Goal: Task Accomplishment & Management: Use online tool/utility

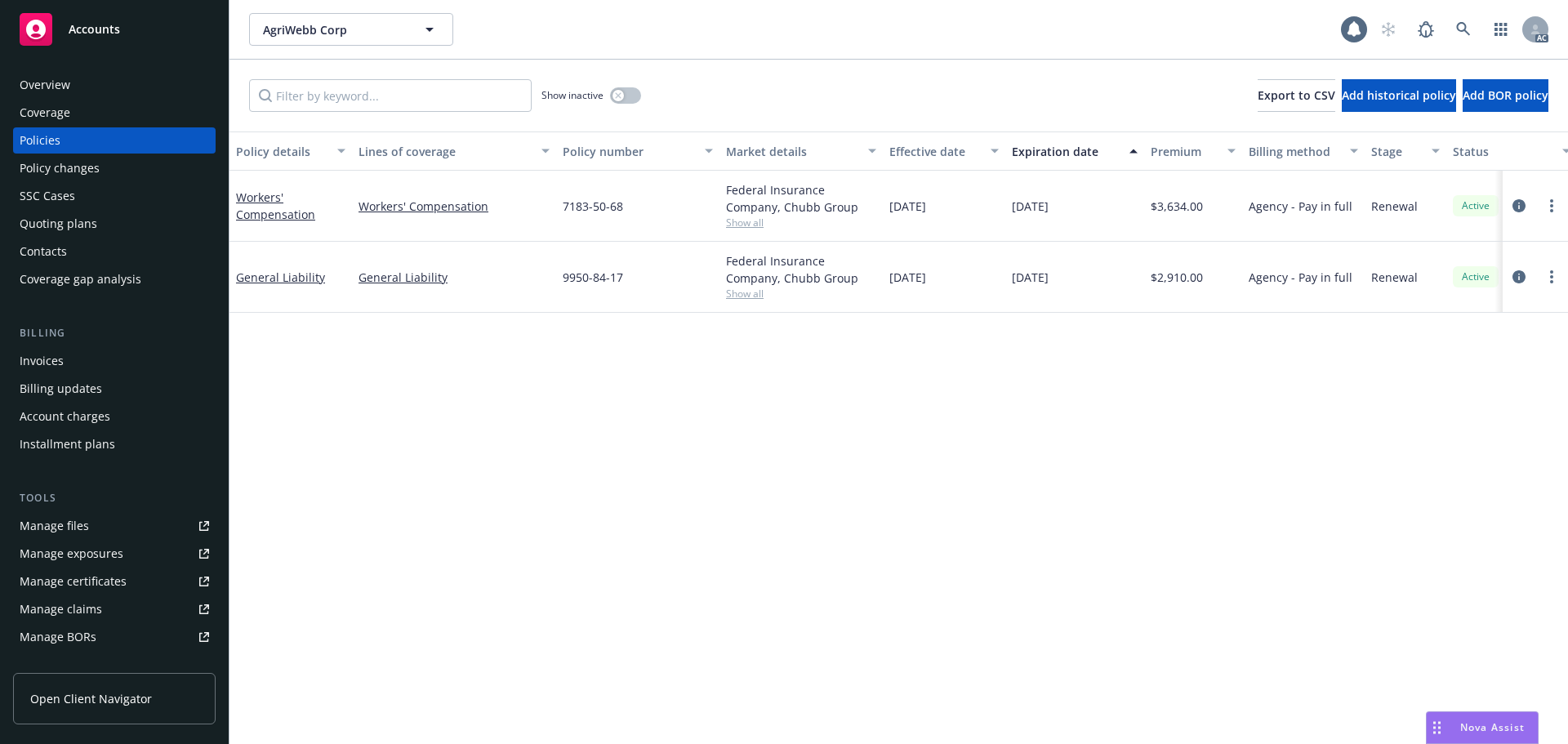
click at [876, 471] on div "Policy details Lines of coverage Policy number Market details Effective date Ex…" at bounding box center [898, 437] width 1338 height 612
click at [54, 362] on div "Invoices" at bounding box center [41, 360] width 44 height 27
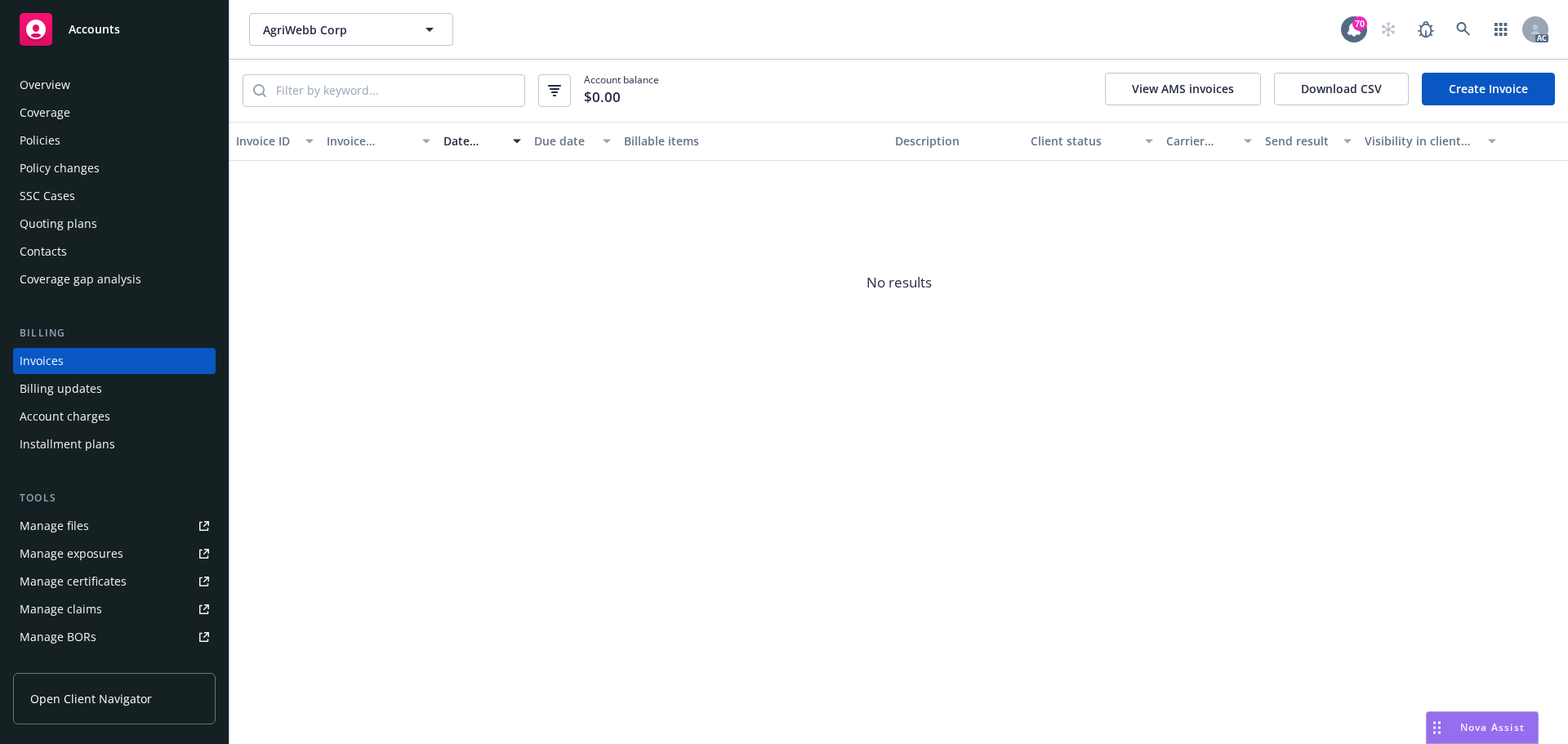
click at [69, 397] on div "Billing updates" at bounding box center [61, 389] width 82 height 27
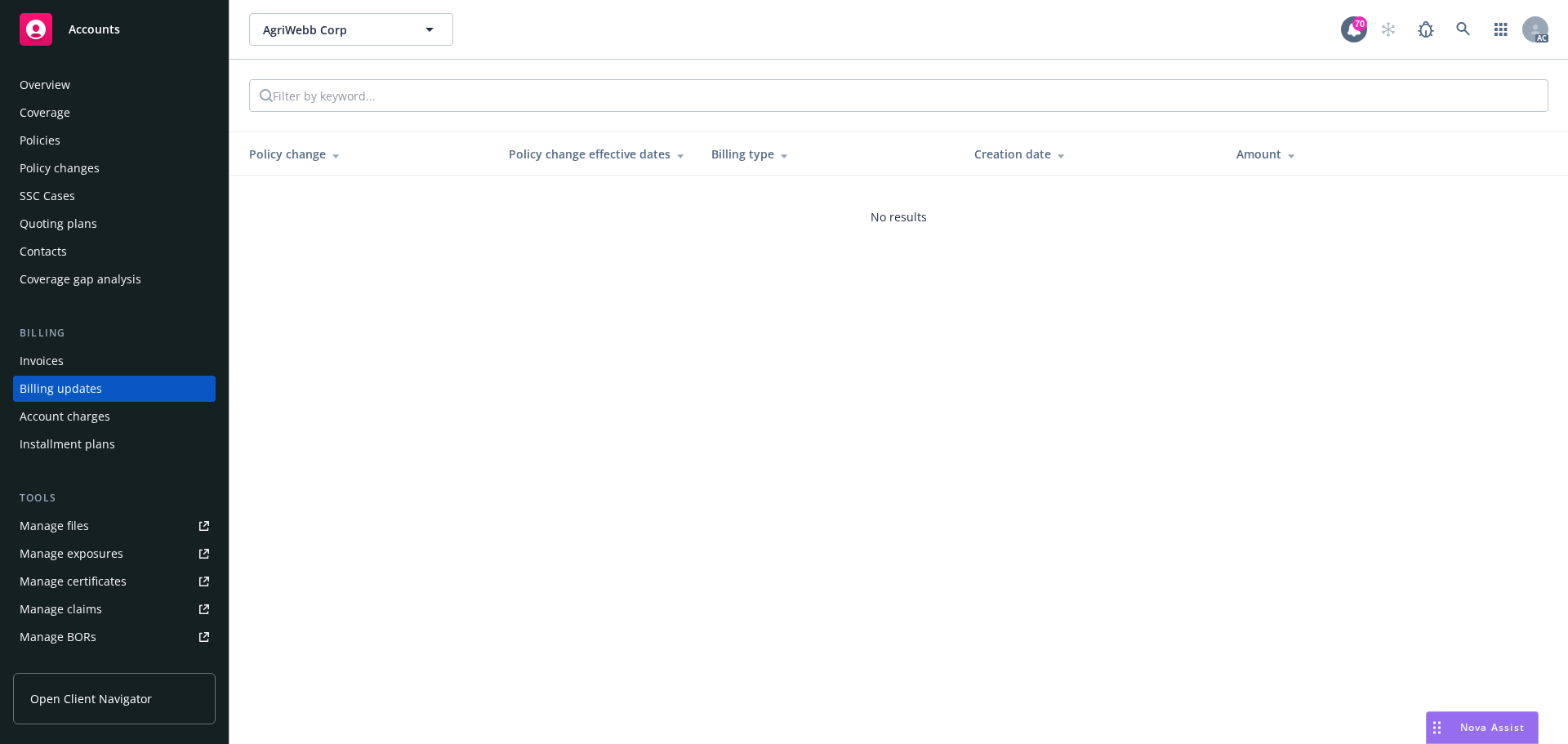
click at [70, 137] on div "Policies" at bounding box center [114, 140] width 189 height 27
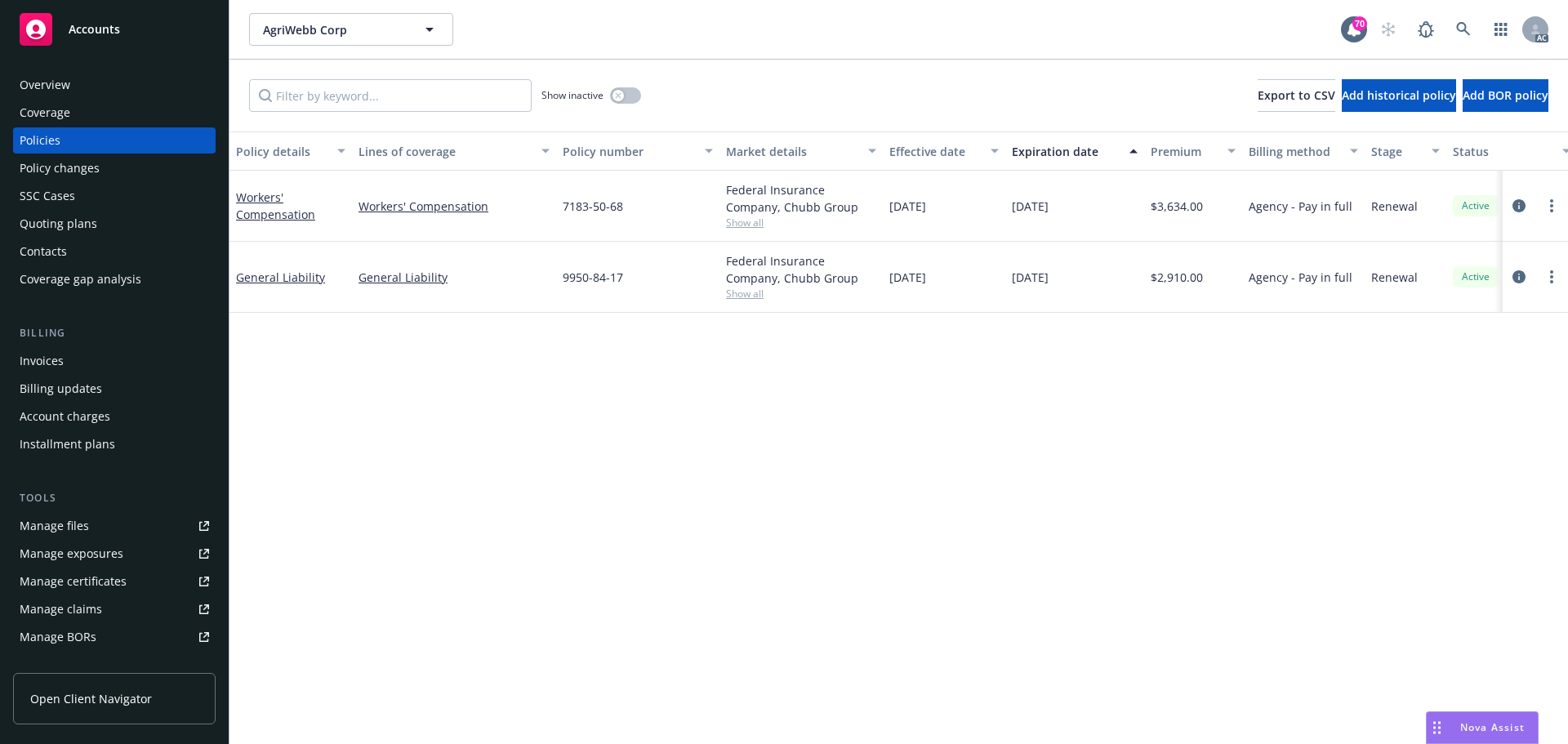
click at [69, 164] on div "Policy changes" at bounding box center [59, 168] width 80 height 27
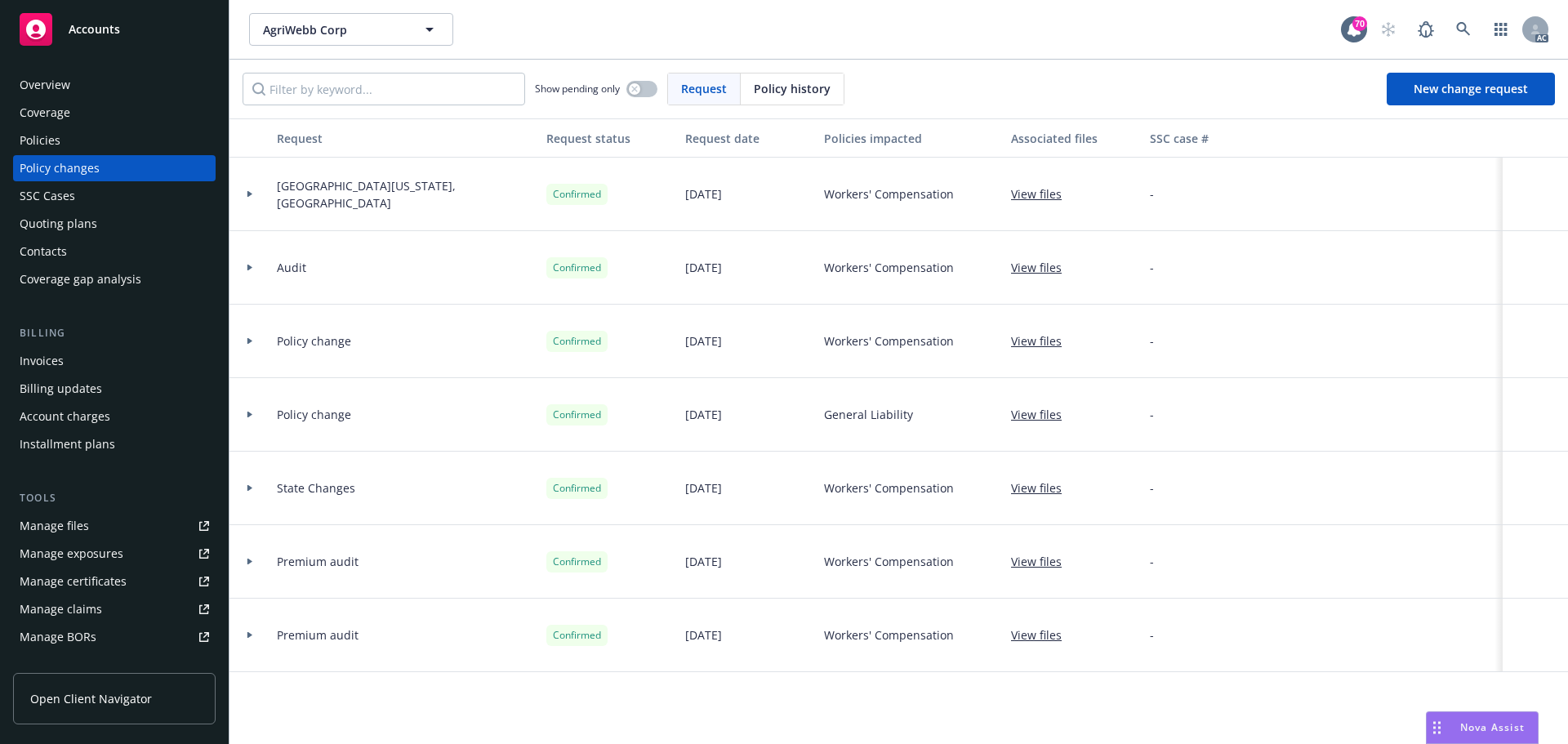
click at [122, 392] on div "Billing updates" at bounding box center [114, 389] width 189 height 27
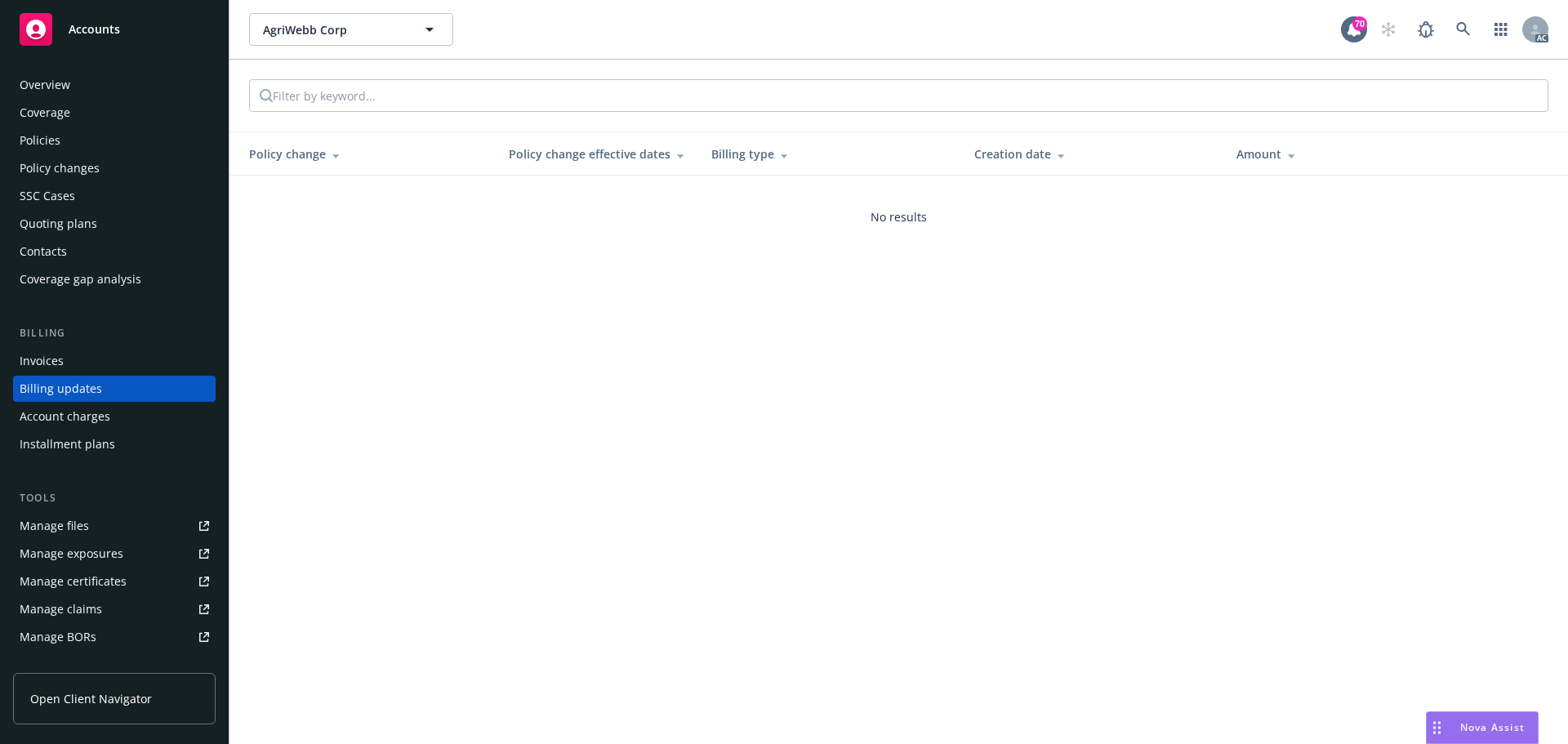
click at [106, 431] on div "Invoices Billing updates Account charges Installment plans" at bounding box center [114, 402] width 203 height 110
click at [108, 414] on div "Account charges" at bounding box center [114, 416] width 189 height 27
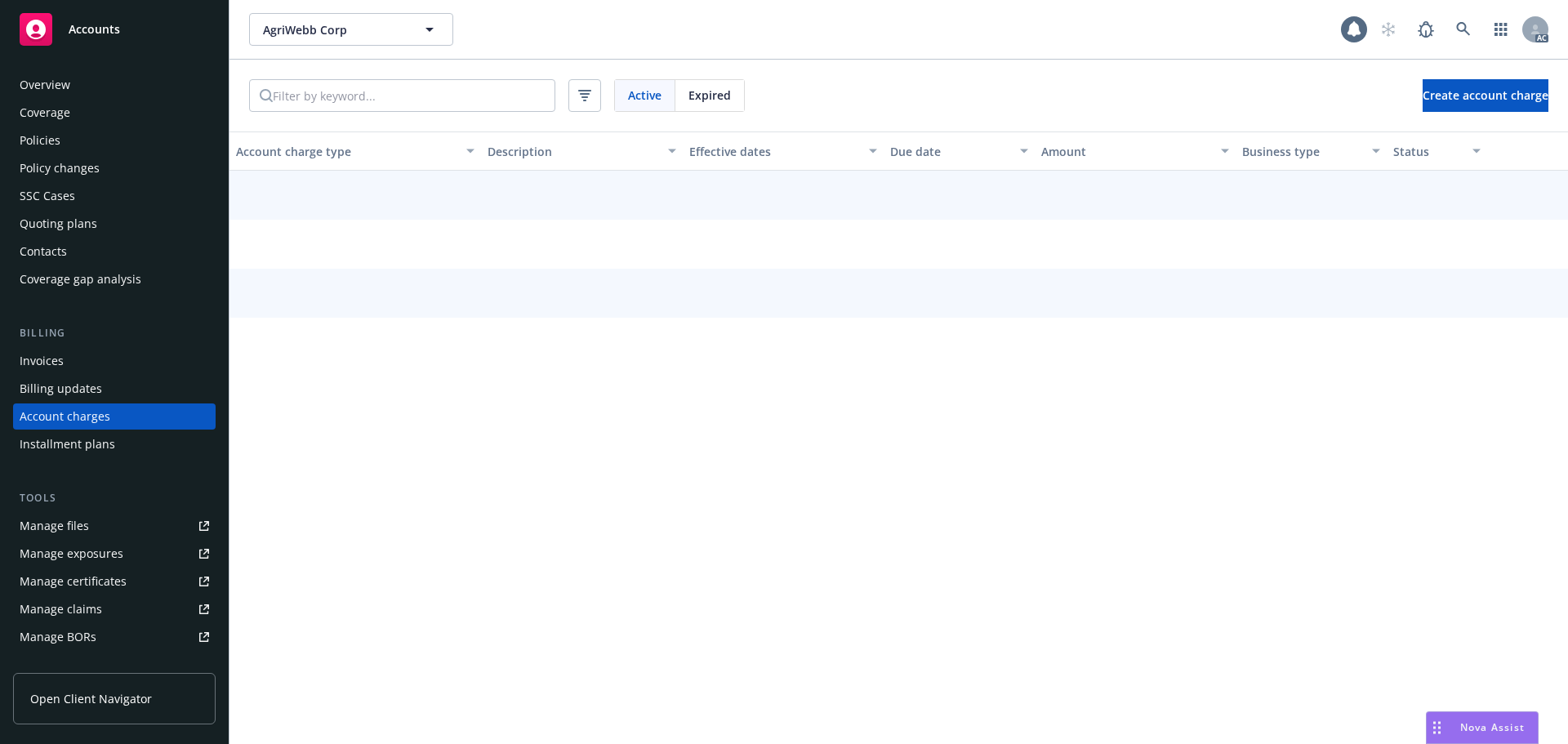
scroll to position [19, 0]
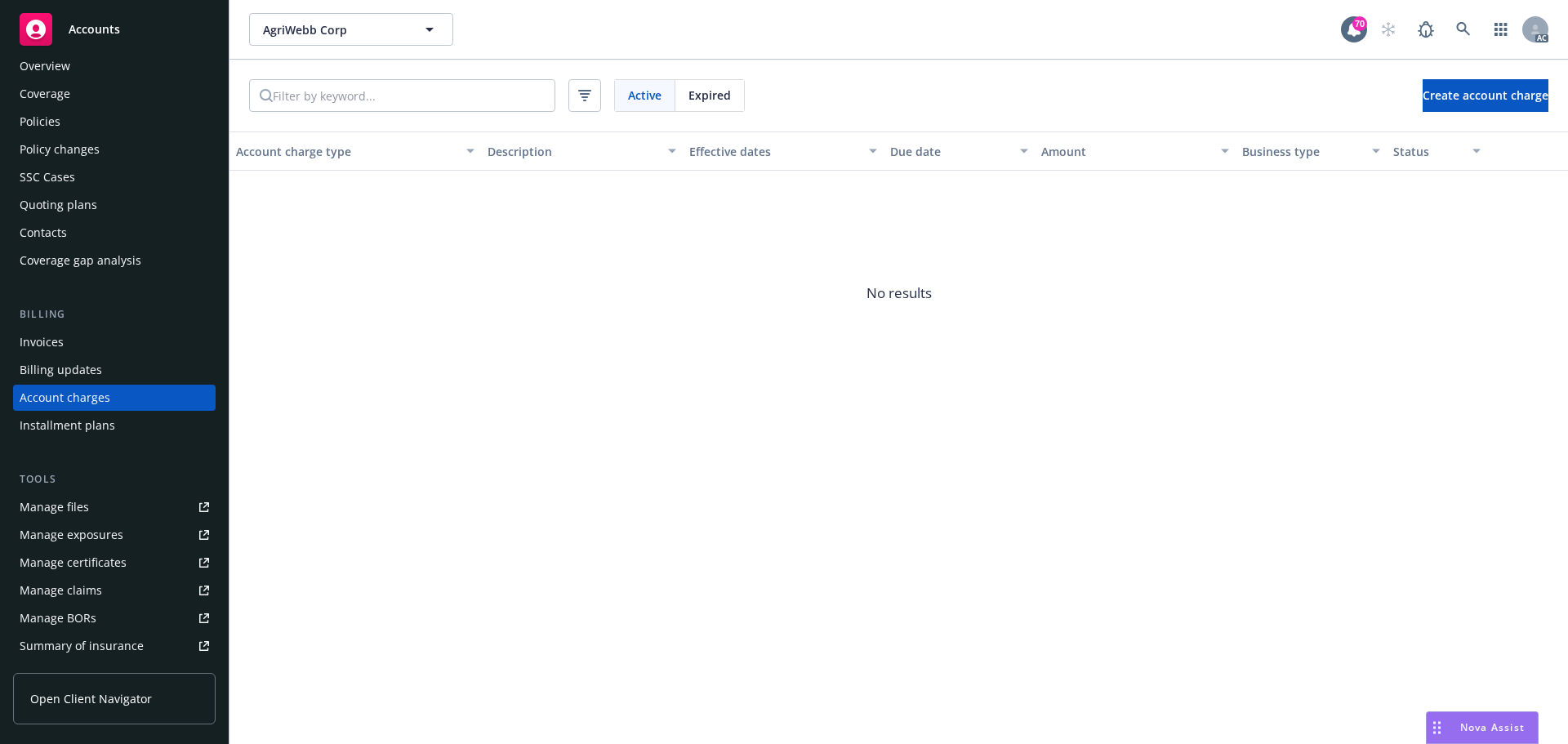
click at [106, 218] on div "Overview Coverage Policies Policy changes SSC Cases Quoting plans Contacts Cove…" at bounding box center [114, 163] width 203 height 220
click at [115, 205] on div "Quoting plans" at bounding box center [114, 205] width 189 height 27
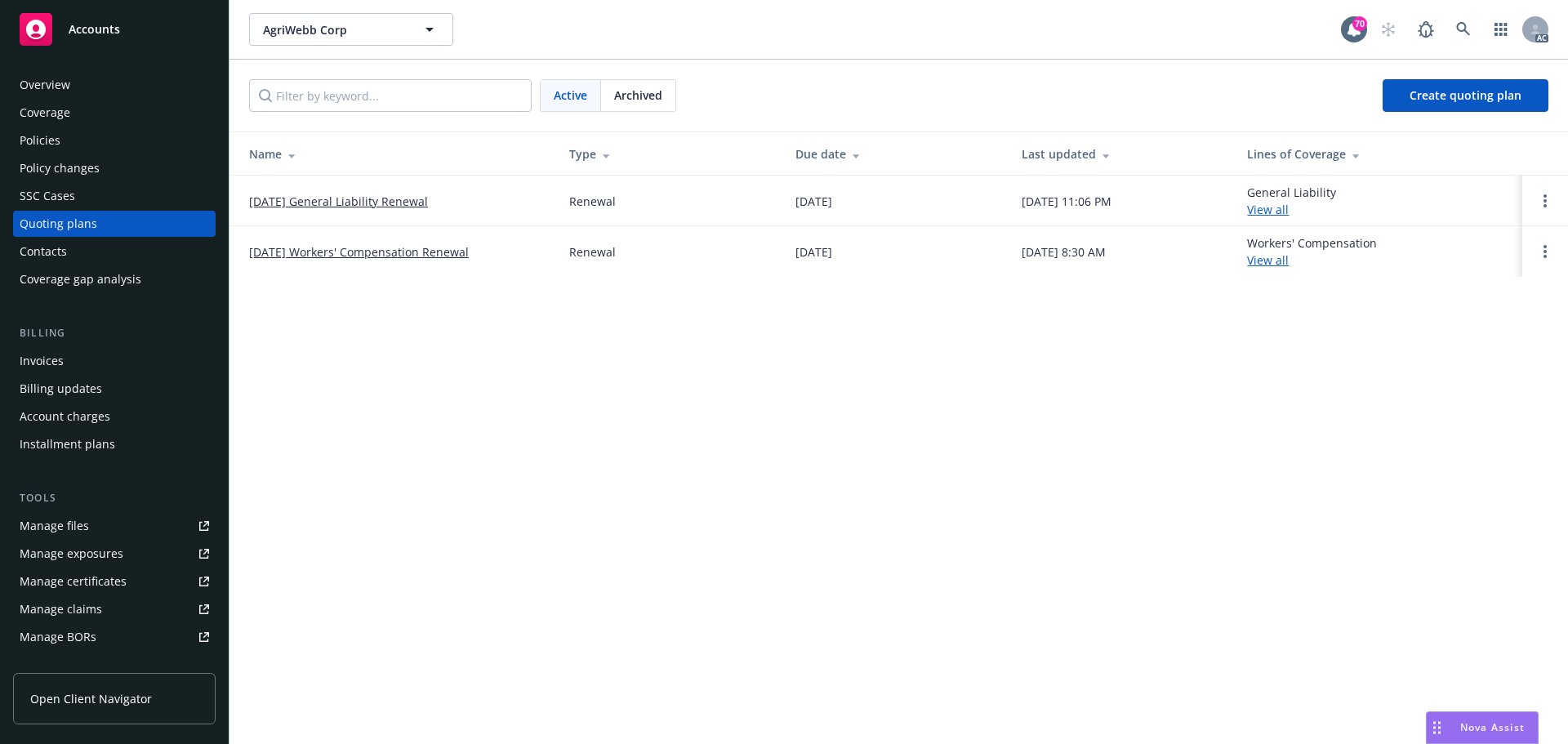
click at [1281, 209] on link "View all" at bounding box center [1267, 210] width 42 height 15
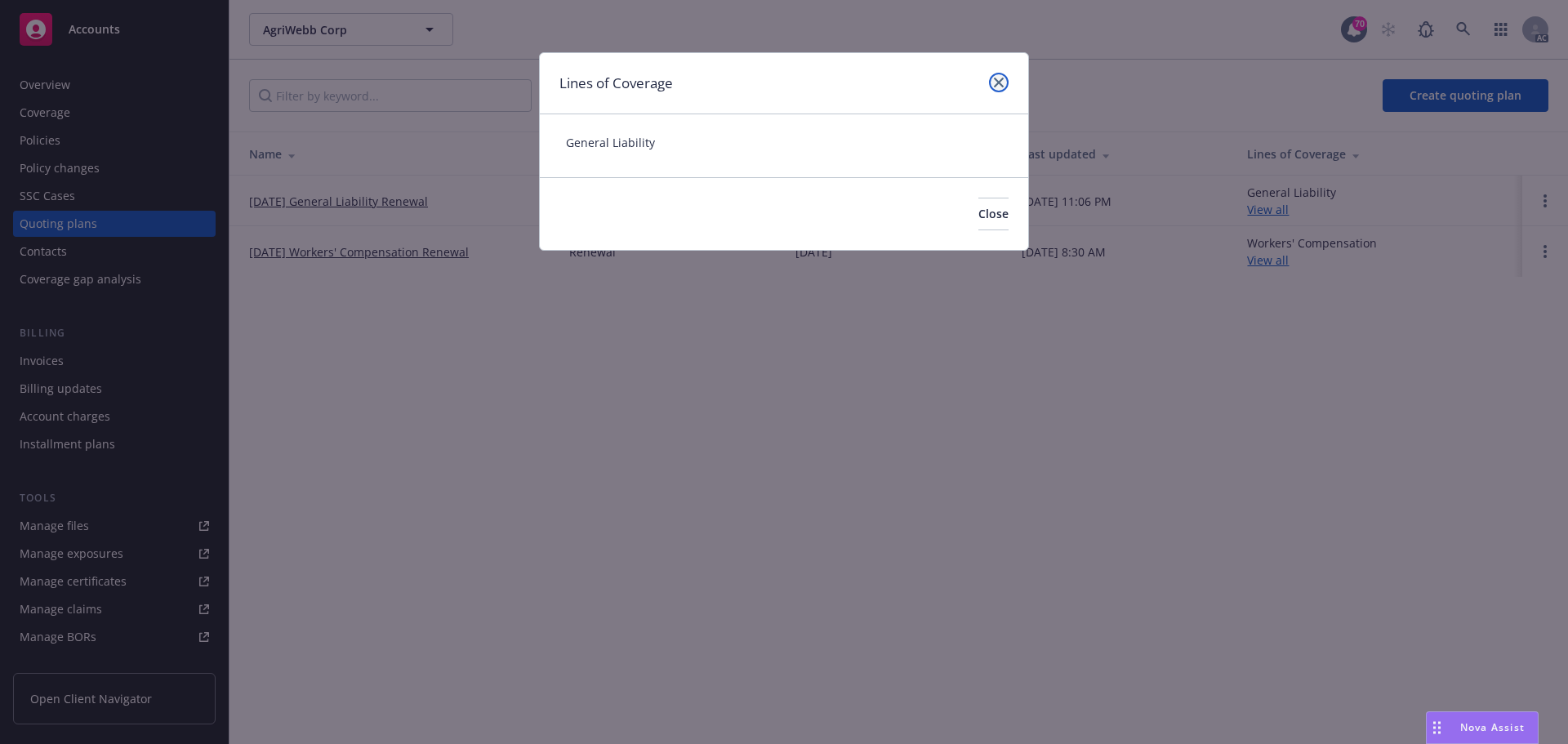
click at [998, 77] on link "close" at bounding box center [999, 82] width 20 height 20
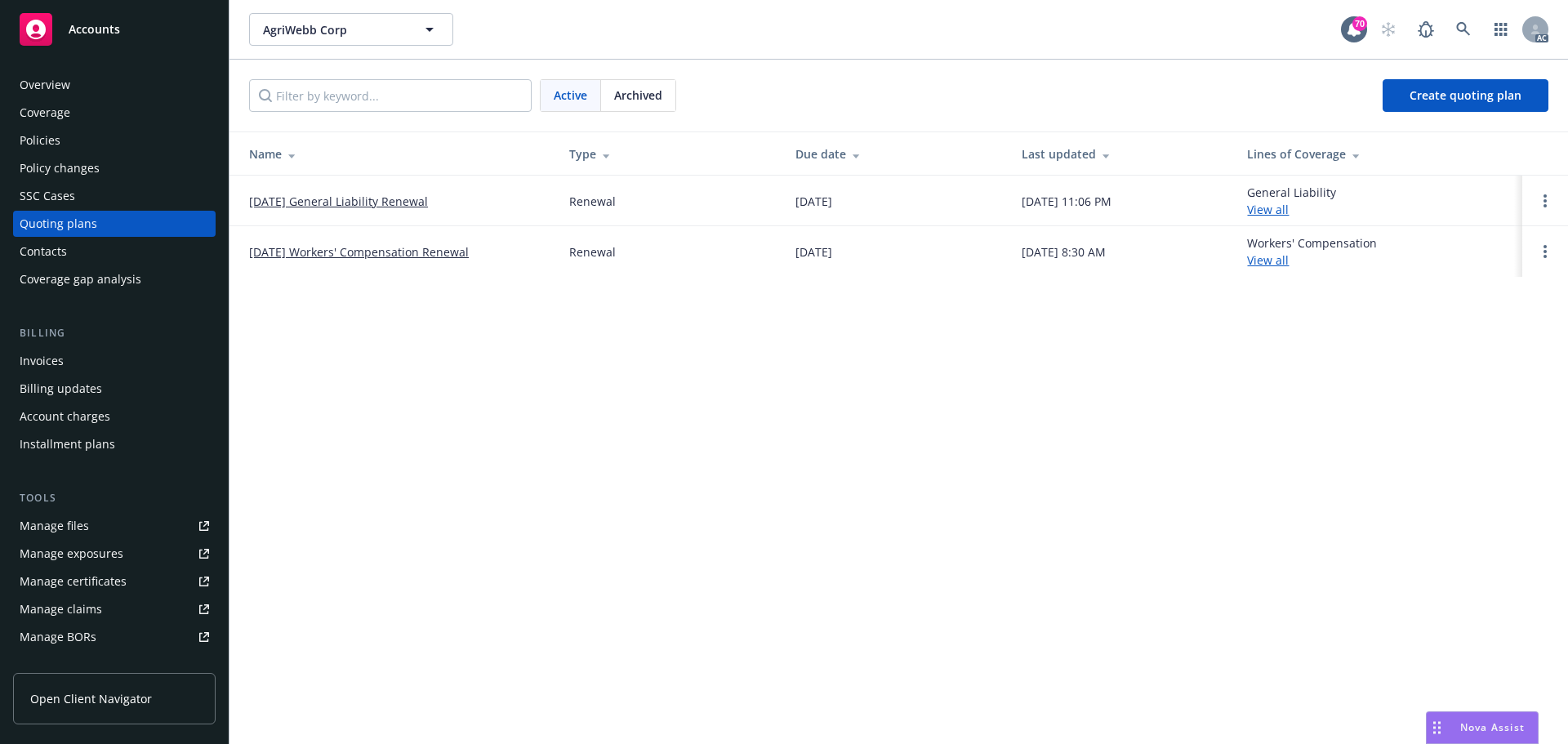
click at [97, 134] on div "Policies" at bounding box center [114, 140] width 189 height 27
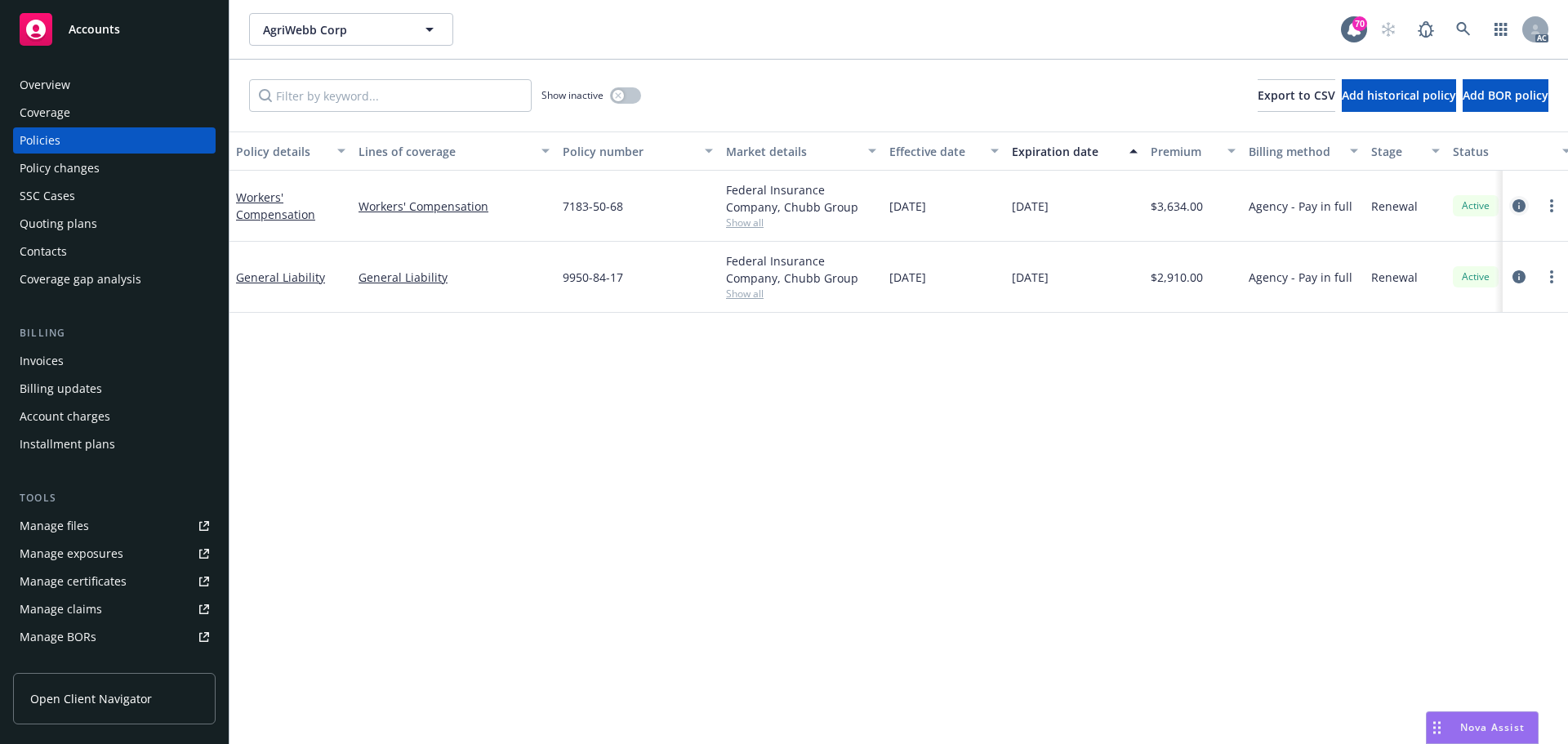
click at [1518, 211] on icon "circleInformation" at bounding box center [1518, 205] width 13 height 13
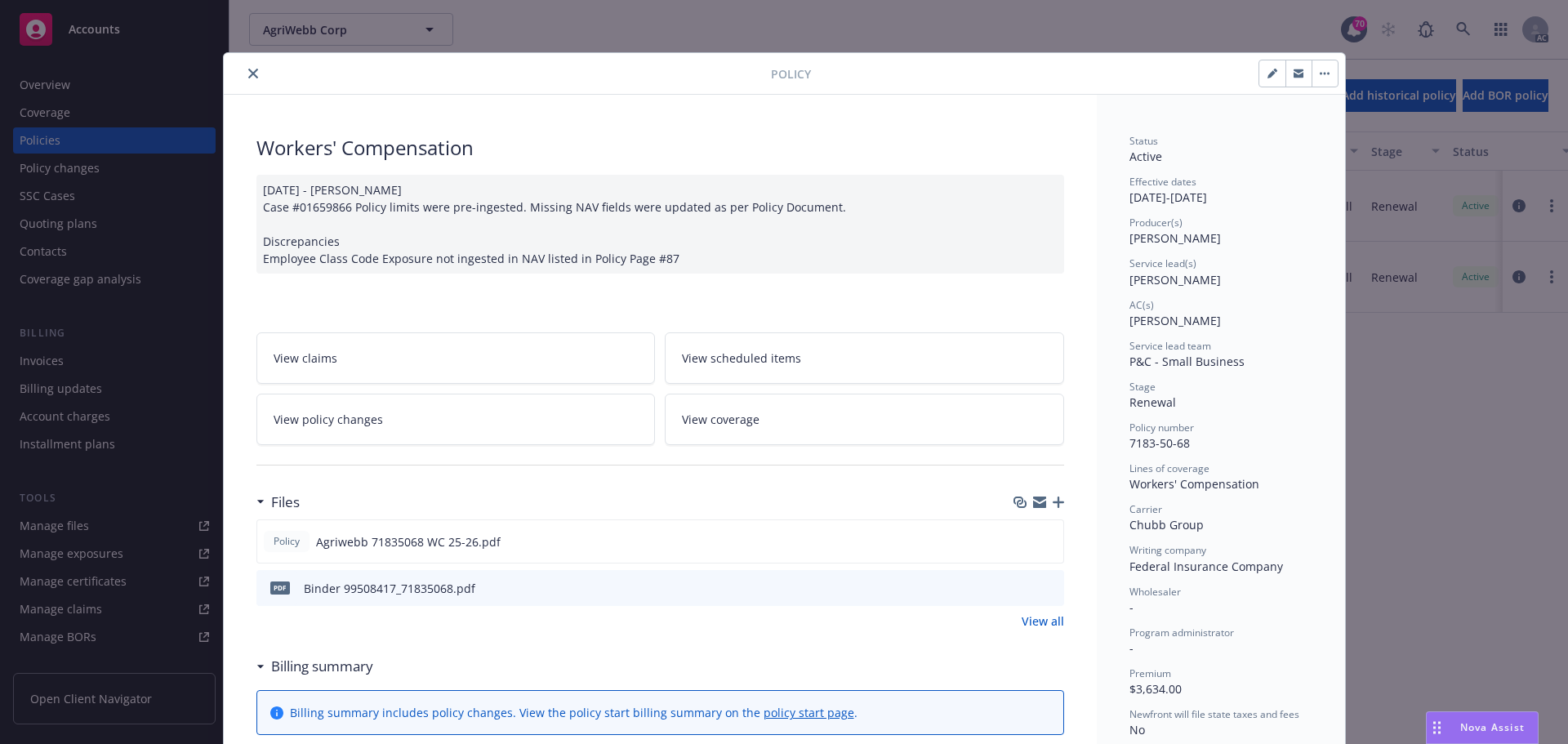
click at [248, 77] on icon "close" at bounding box center [253, 73] width 9 height 9
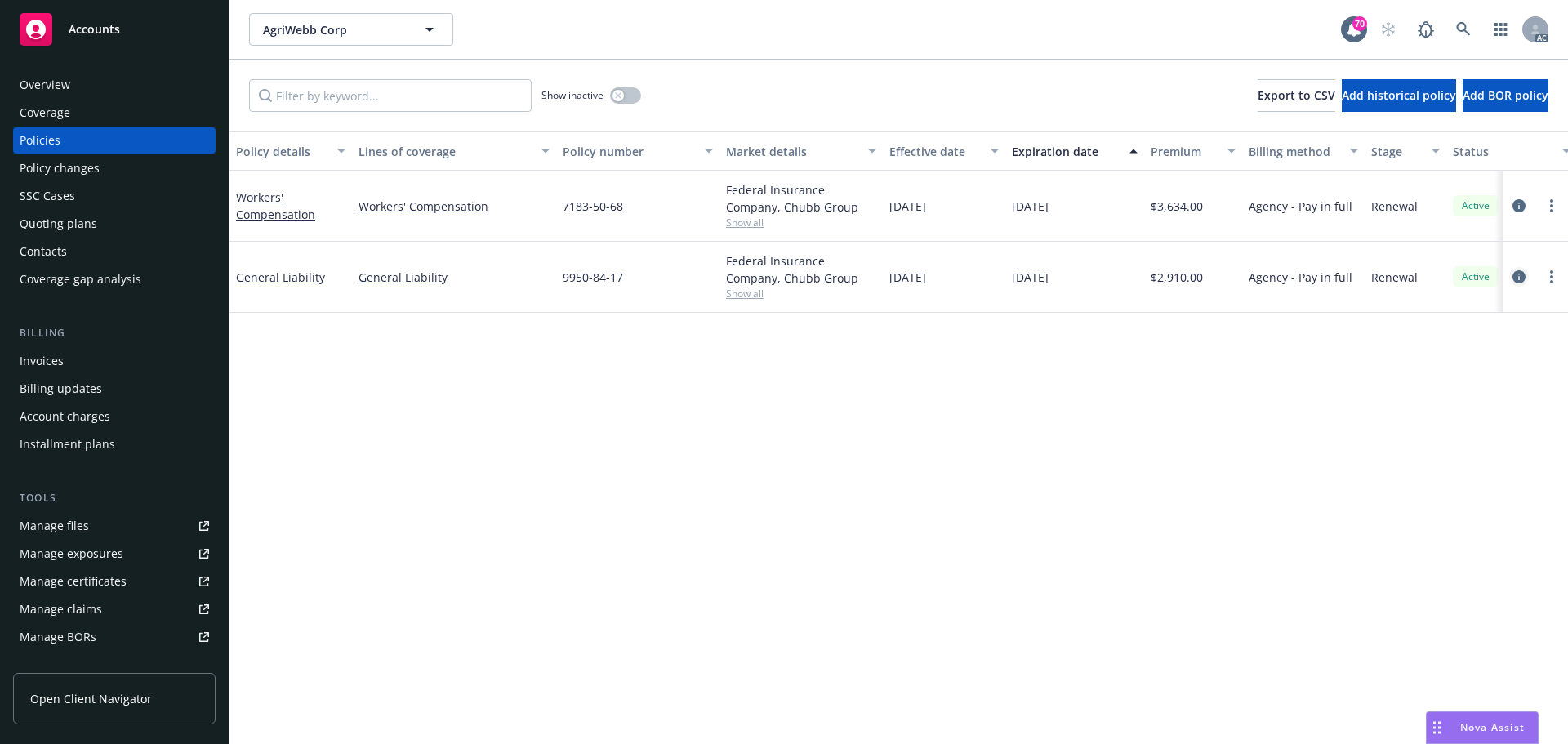
click at [1518, 277] on icon "circleInformation" at bounding box center [1518, 277] width 13 height 13
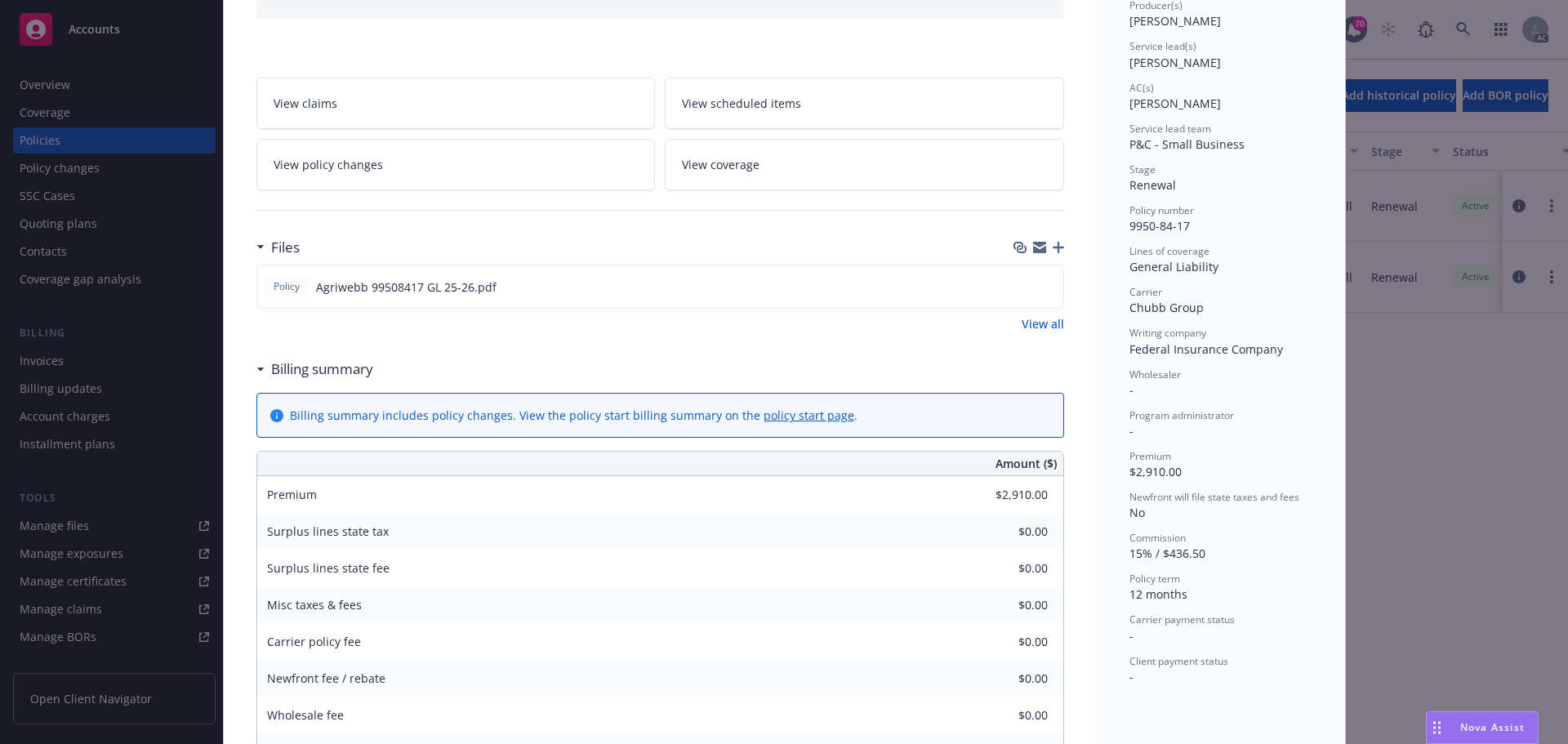
scroll to position [164, 0]
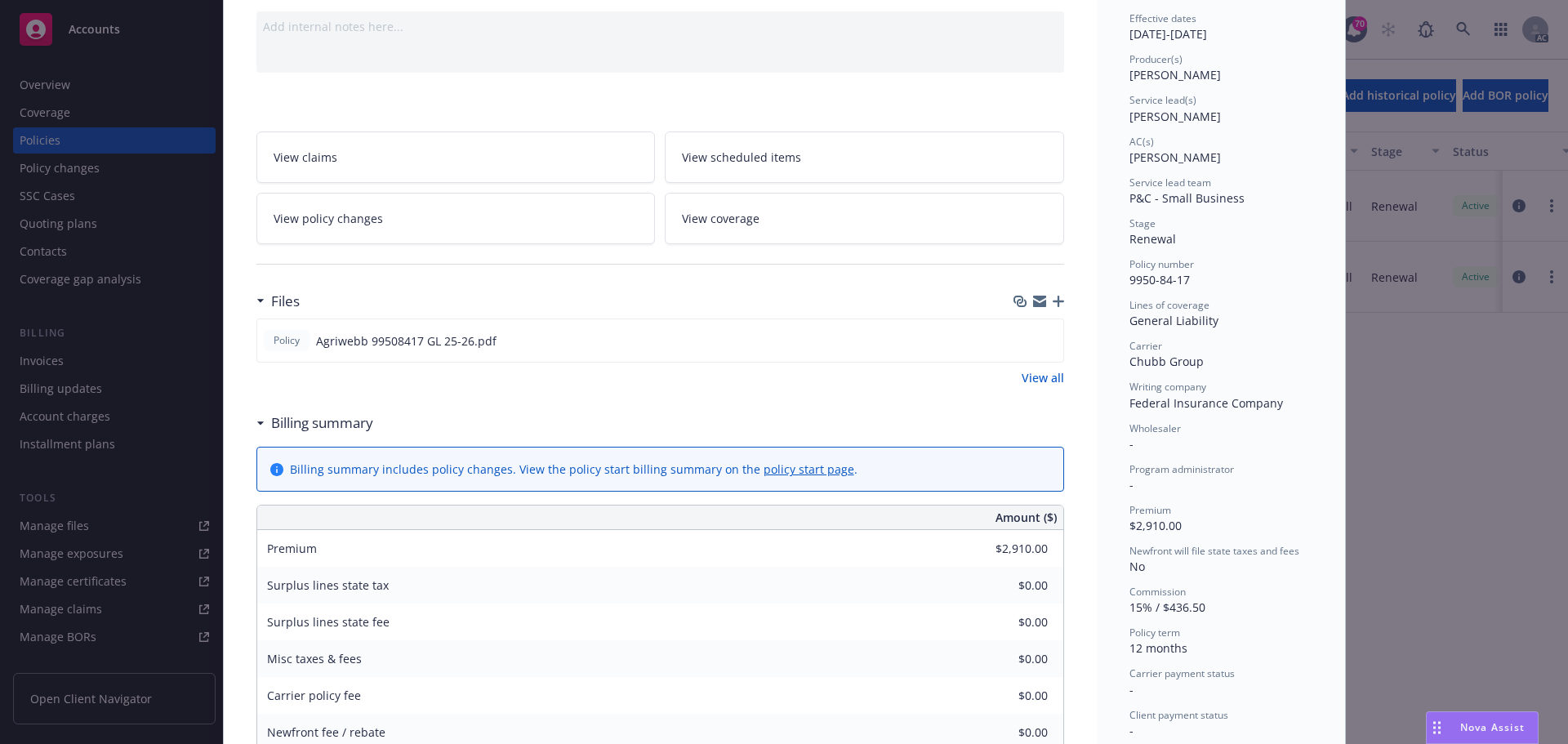
drag, startPoint x: 1233, startPoint y: 121, endPoint x: 1125, endPoint y: 125, distance: 108.1
click at [1130, 125] on div "Status Active Effective dates 05/31/2025 - 05/31/2026 Producer(s) Tim Dunleavy …" at bounding box center [1221, 354] width 183 height 768
copy span "Nicholas Baldwin"
drag, startPoint x: 1224, startPoint y: 160, endPoint x: 1124, endPoint y: 162, distance: 100.0
click at [1130, 162] on div "AC(s) Cassidy Maxwell" at bounding box center [1221, 150] width 183 height 31
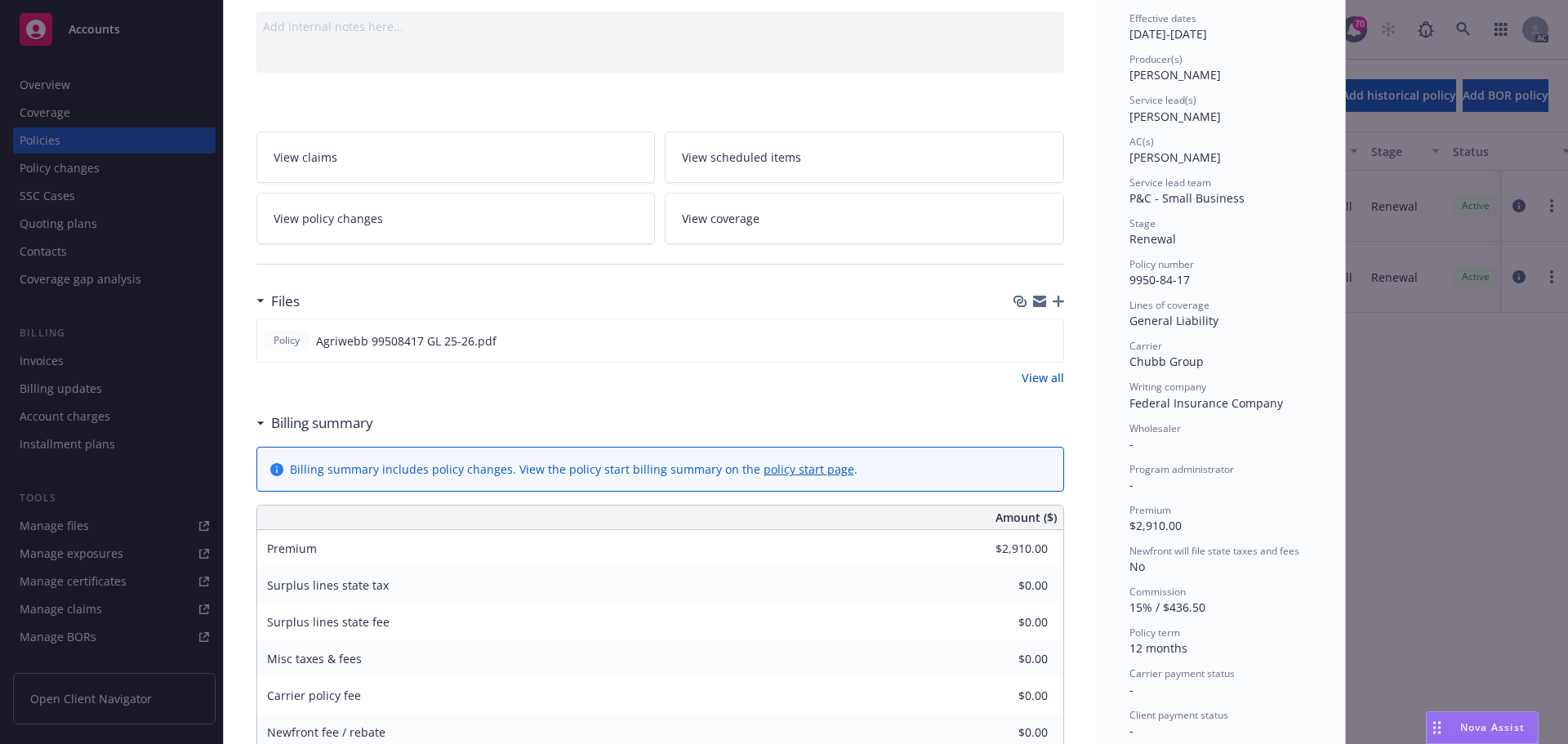
copy span "Cassidy Maxwell"
click at [1183, 155] on span "Cassidy Maxwell" at bounding box center [1175, 158] width 92 height 15
drag, startPoint x: 1124, startPoint y: 116, endPoint x: 1166, endPoint y: 117, distance: 42.0
click at [1166, 117] on span "Nicholas Baldwin" at bounding box center [1175, 116] width 92 height 15
copy span "Nicholas"
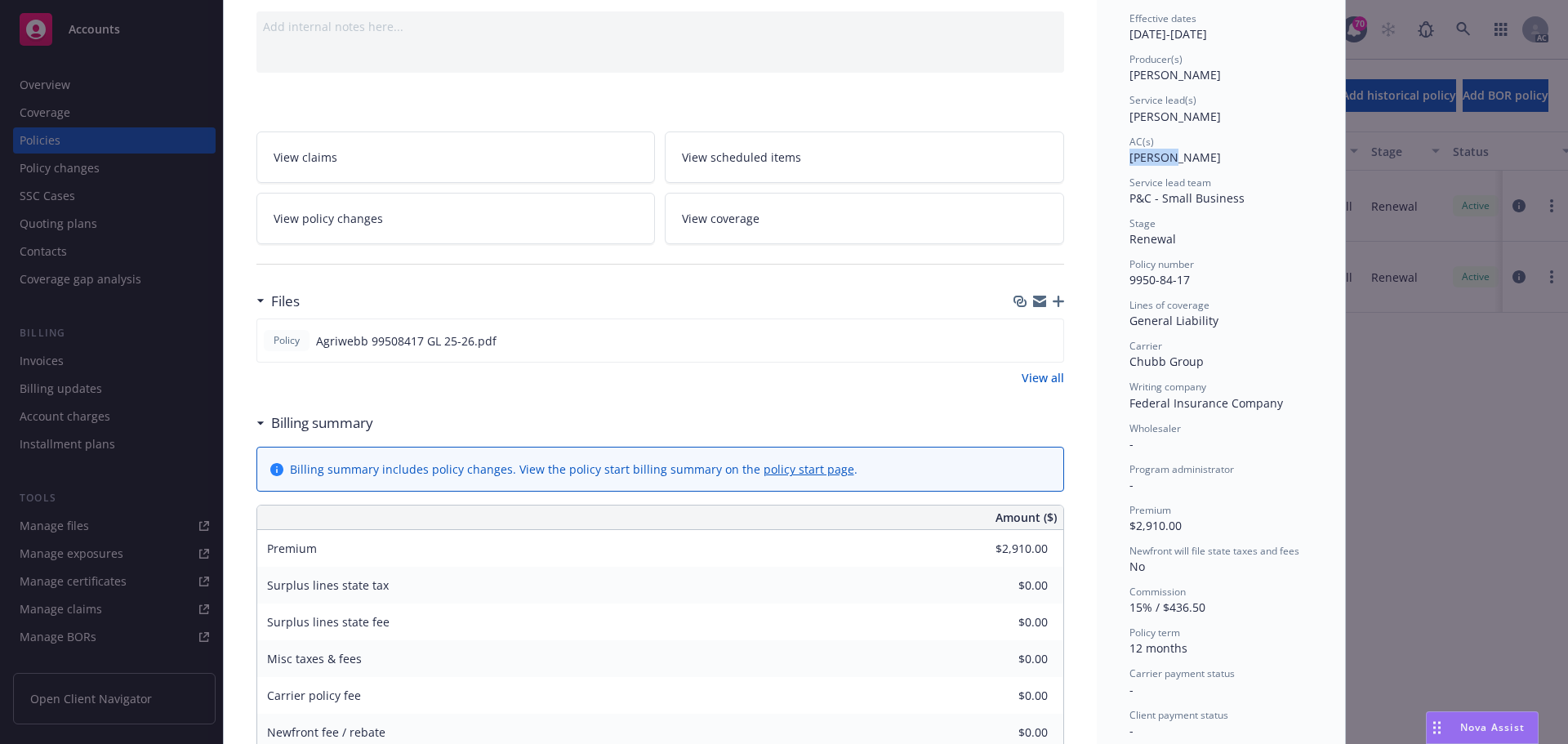
drag, startPoint x: 1126, startPoint y: 157, endPoint x: 1163, endPoint y: 164, distance: 37.7
click at [1163, 164] on span "Cassidy Maxwell" at bounding box center [1175, 158] width 92 height 15
copy span "Cassidy"
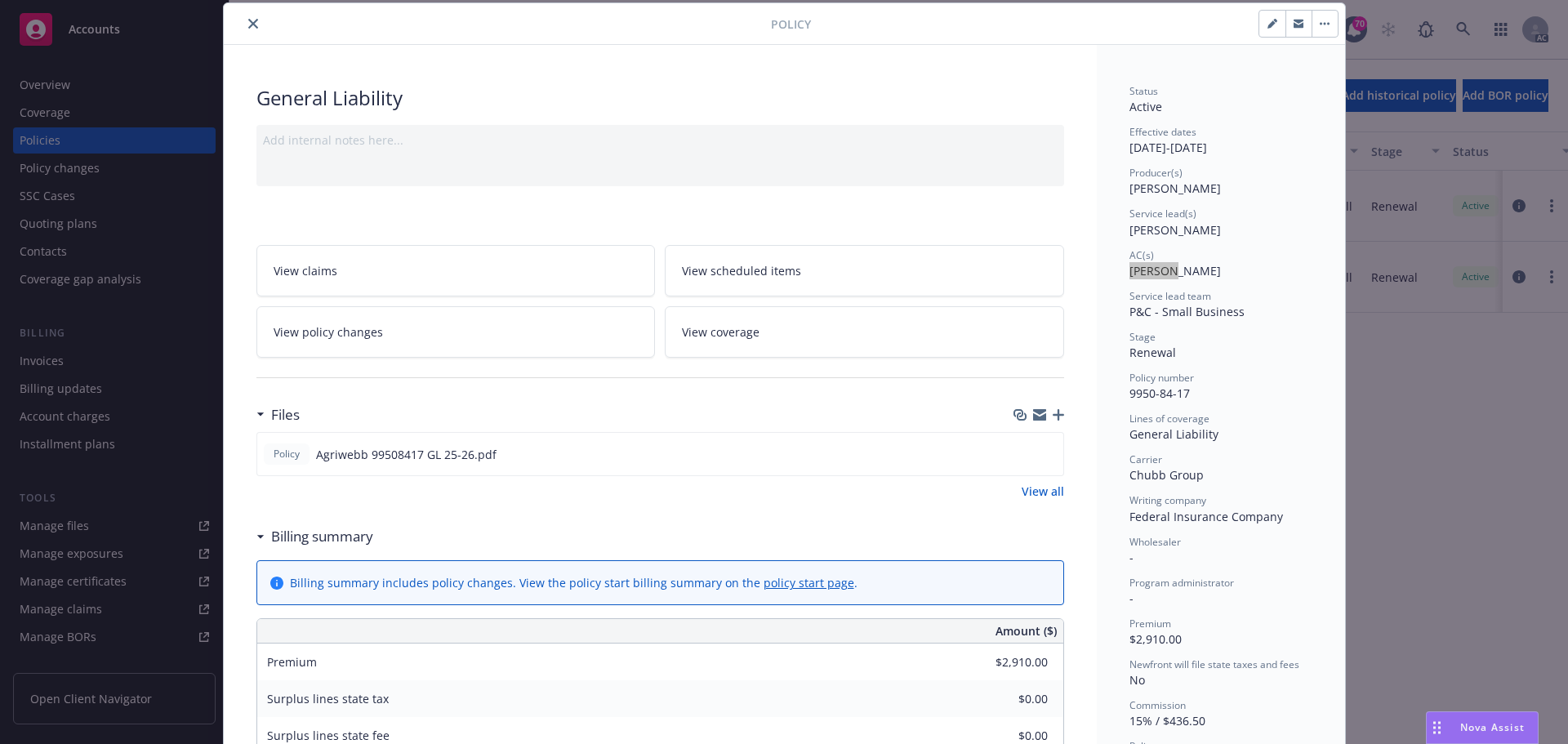
scroll to position [0, 0]
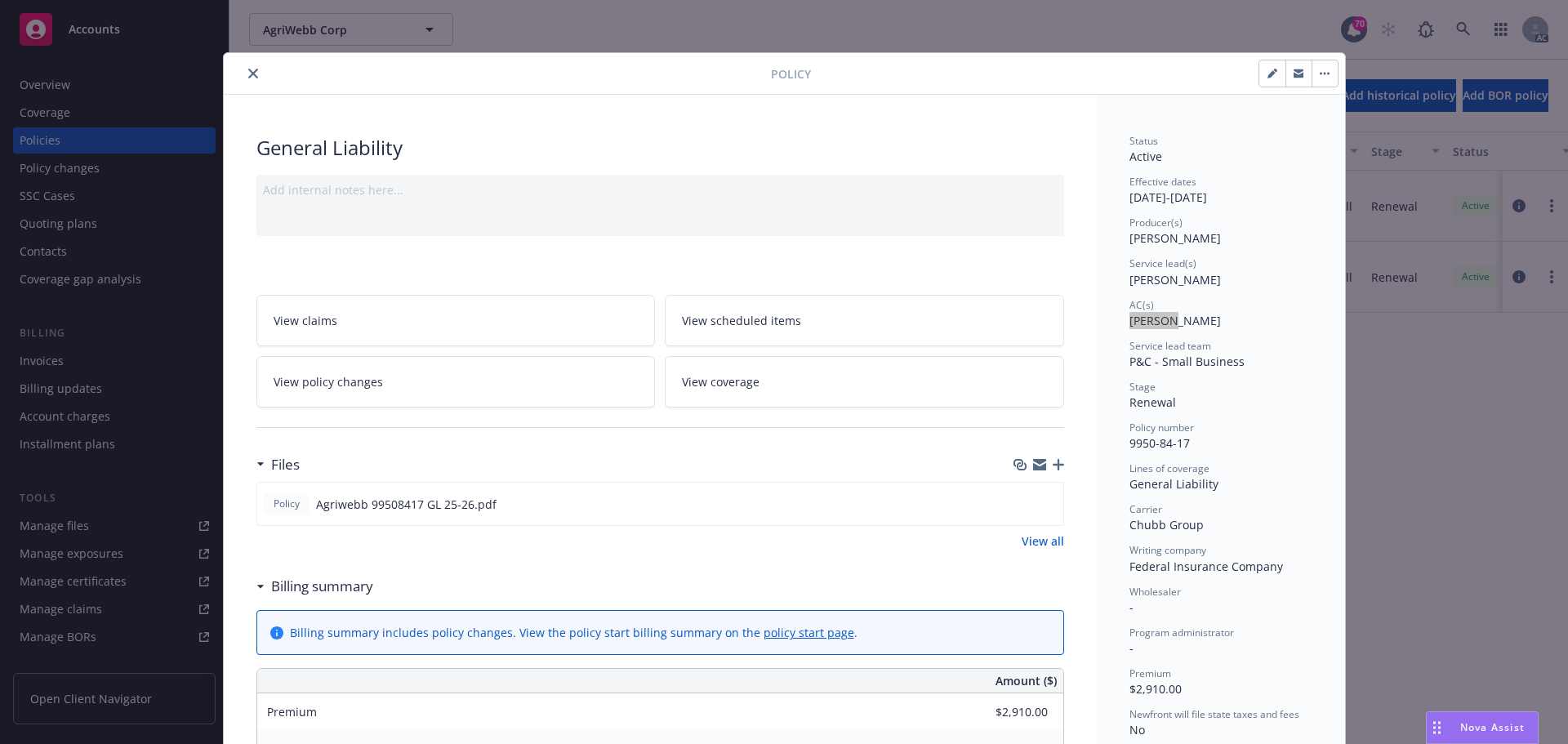
drag, startPoint x: 243, startPoint y: 73, endPoint x: 253, endPoint y: 66, distance: 12.2
click at [248, 73] on icon "close" at bounding box center [253, 73] width 9 height 9
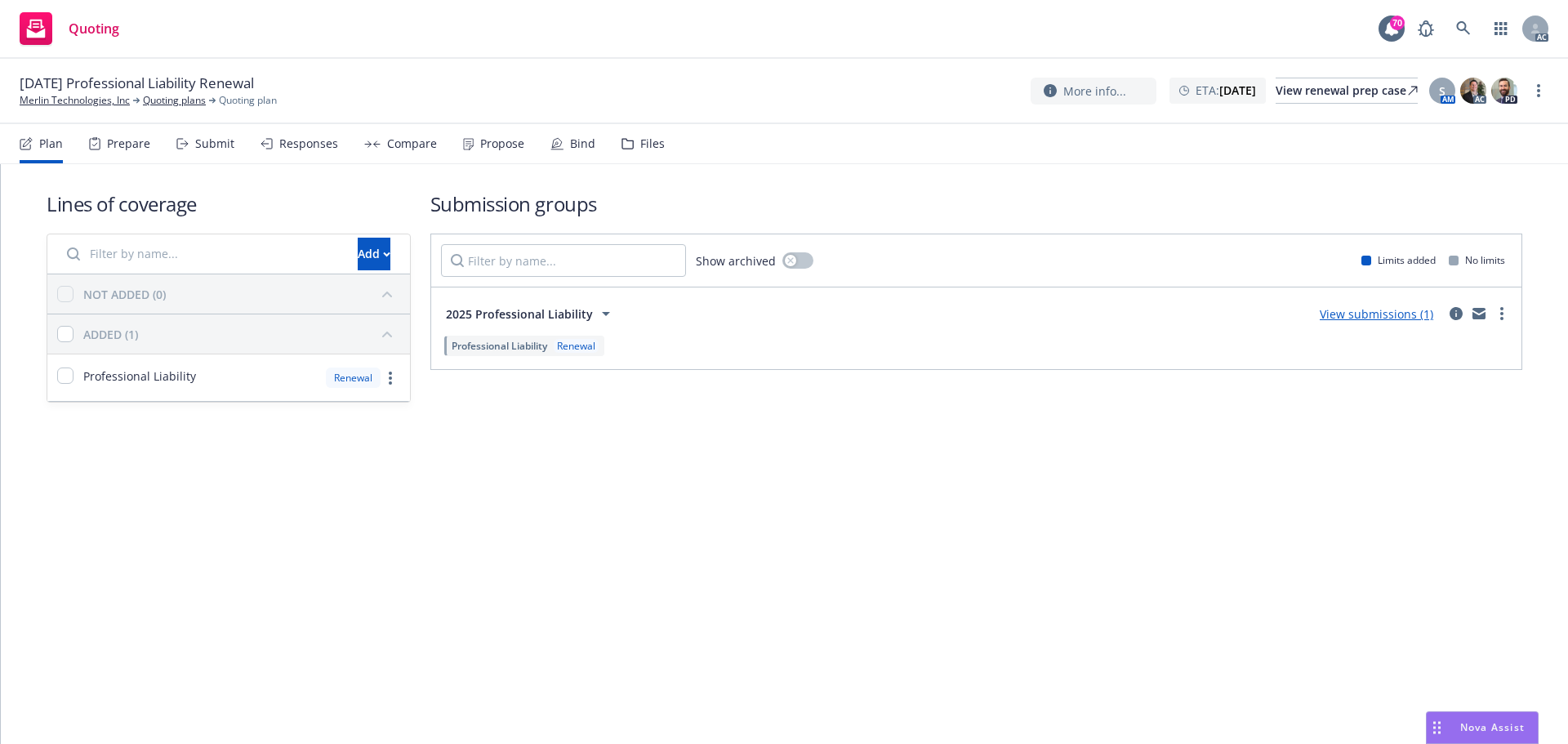
click at [126, 153] on div "Prepare" at bounding box center [120, 144] width 62 height 39
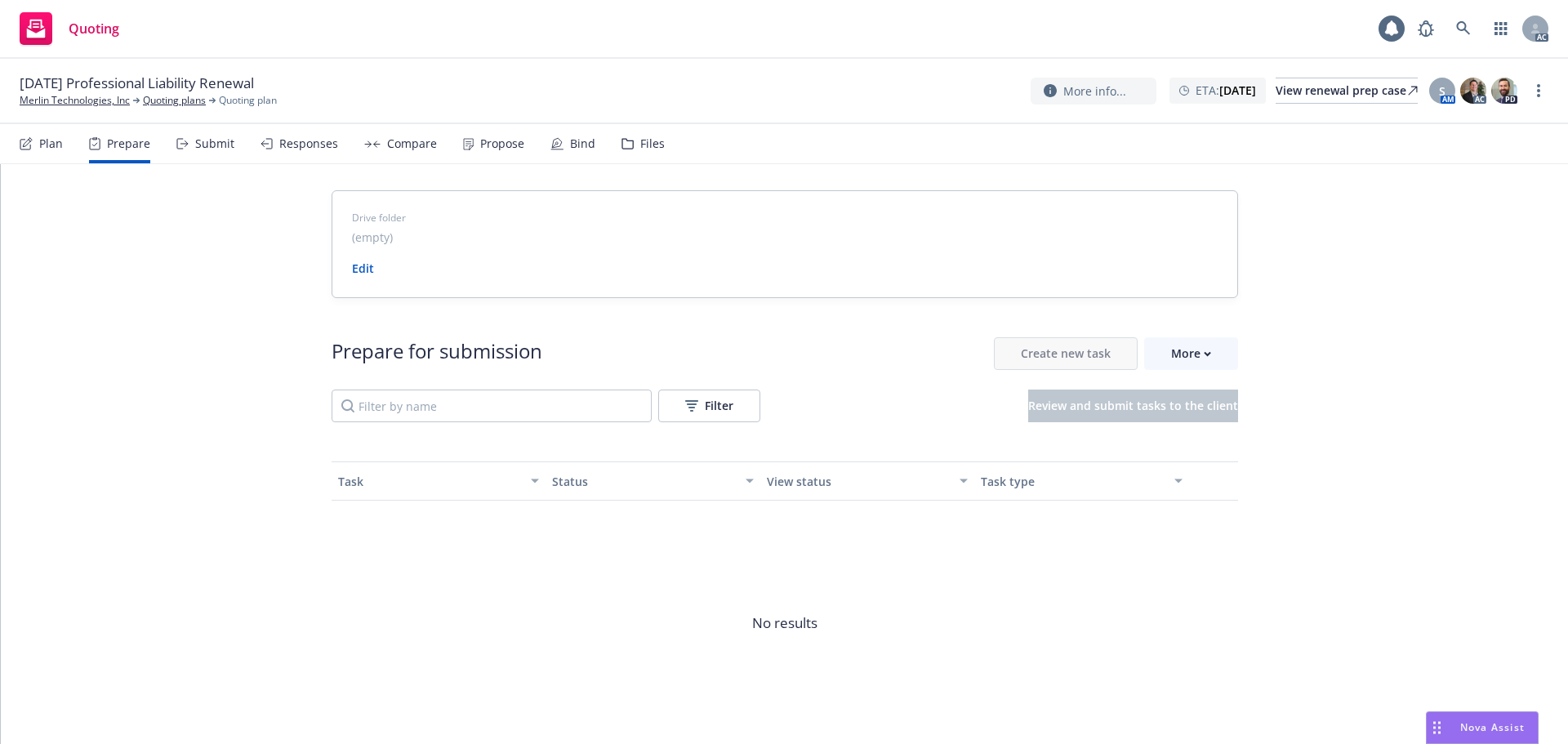
click at [225, 148] on div "Submit" at bounding box center [215, 143] width 39 height 13
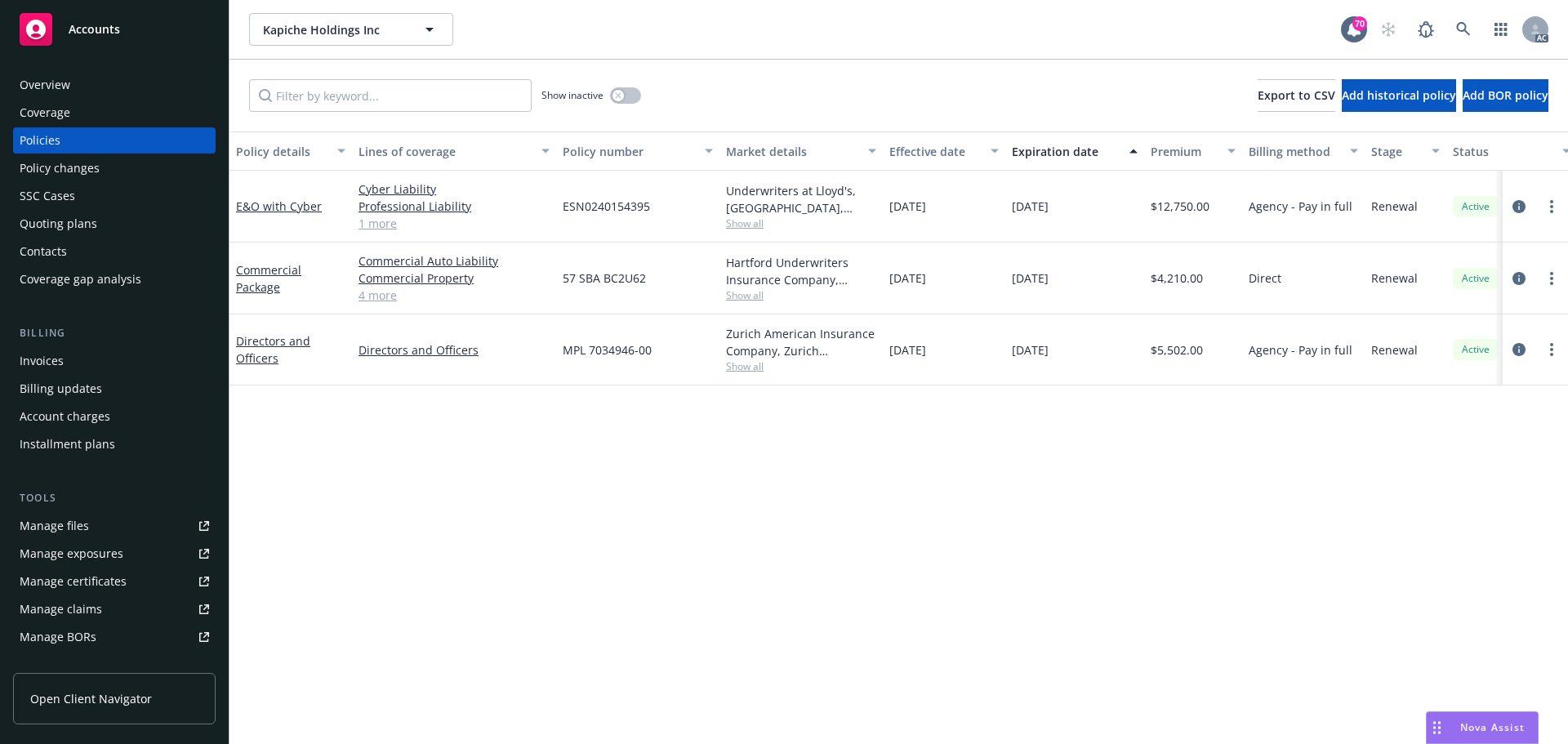
click at [802, 539] on div "Policy details Lines of coverage Policy number Market details Effective date Ex…" at bounding box center [898, 437] width 1338 height 612
click at [737, 292] on span "Show all" at bounding box center [801, 295] width 150 height 14
click at [1167, 483] on div "Policy details Lines of coverage Policy number Market details Effective date Ex…" at bounding box center [898, 437] width 1338 height 612
click at [1523, 205] on icon "circleInformation" at bounding box center [1518, 206] width 13 height 13
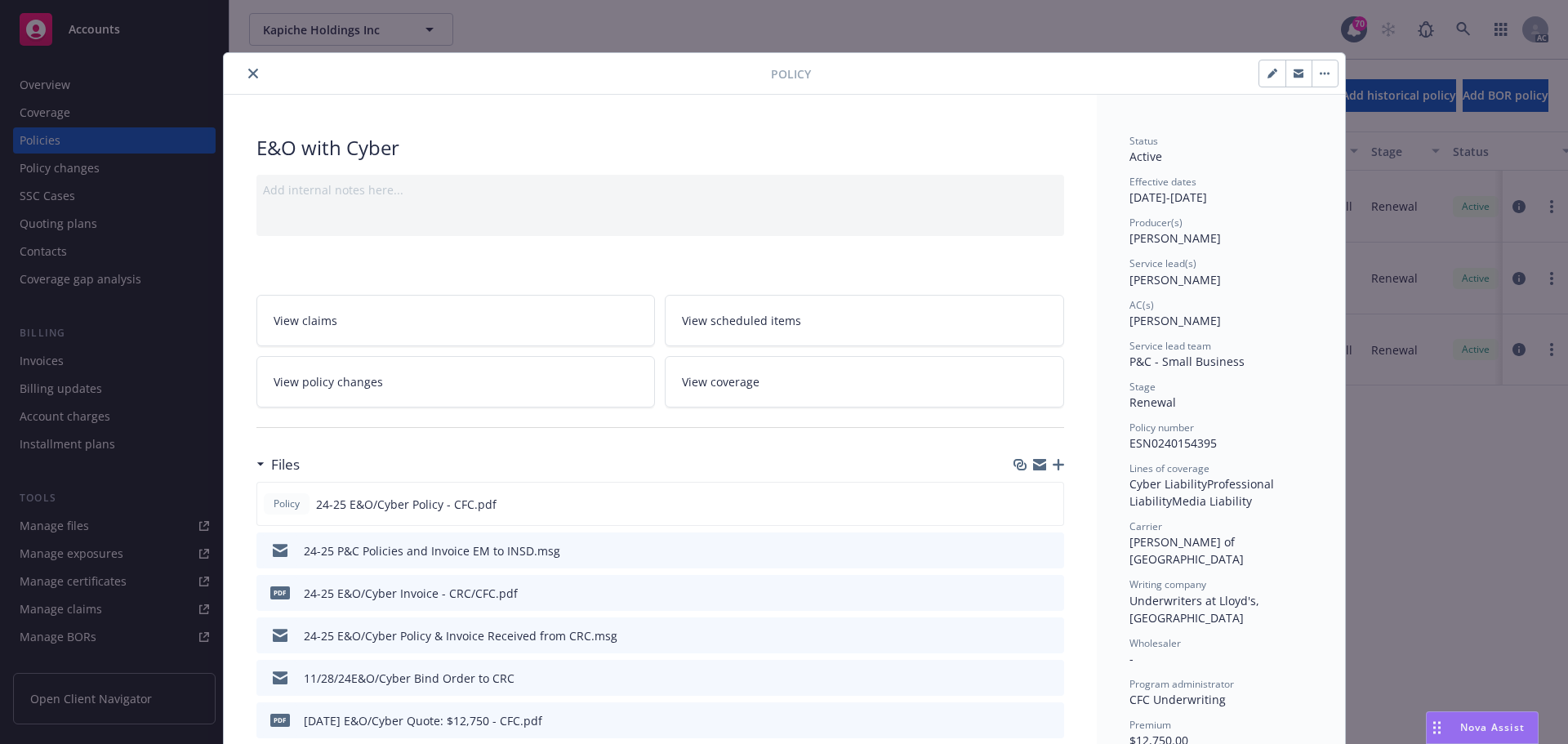
drag, startPoint x: 1124, startPoint y: 322, endPoint x: 1219, endPoint y: 325, distance: 95.0
click at [1219, 325] on span "[PERSON_NAME]" at bounding box center [1175, 320] width 92 height 15
copy span "[PERSON_NAME]"
click at [1241, 467] on div "Lines of coverage" at bounding box center [1221, 468] width 183 height 14
click at [250, 74] on icon "close" at bounding box center [253, 73] width 9 height 9
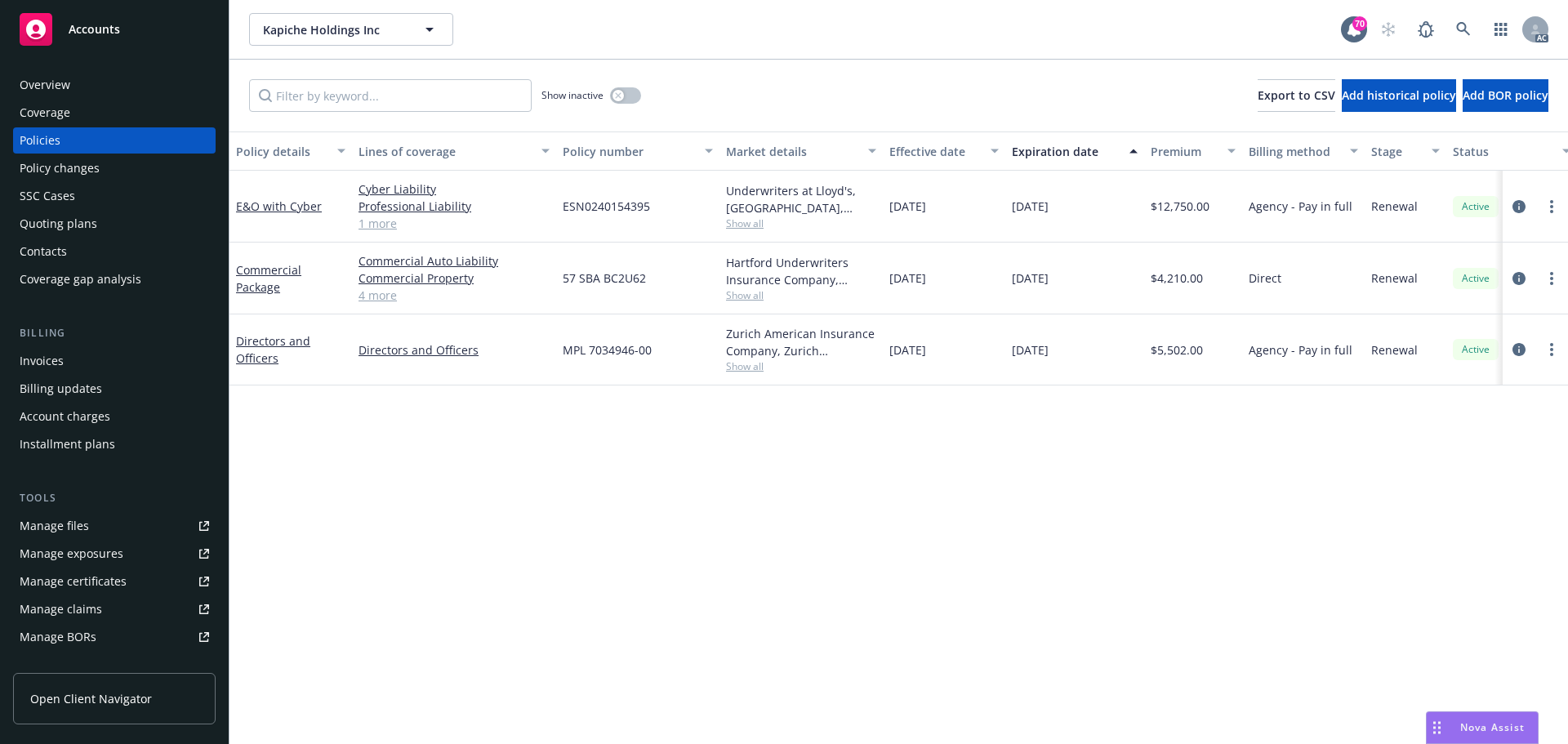
click at [760, 226] on span "Show all" at bounding box center [801, 223] width 150 height 14
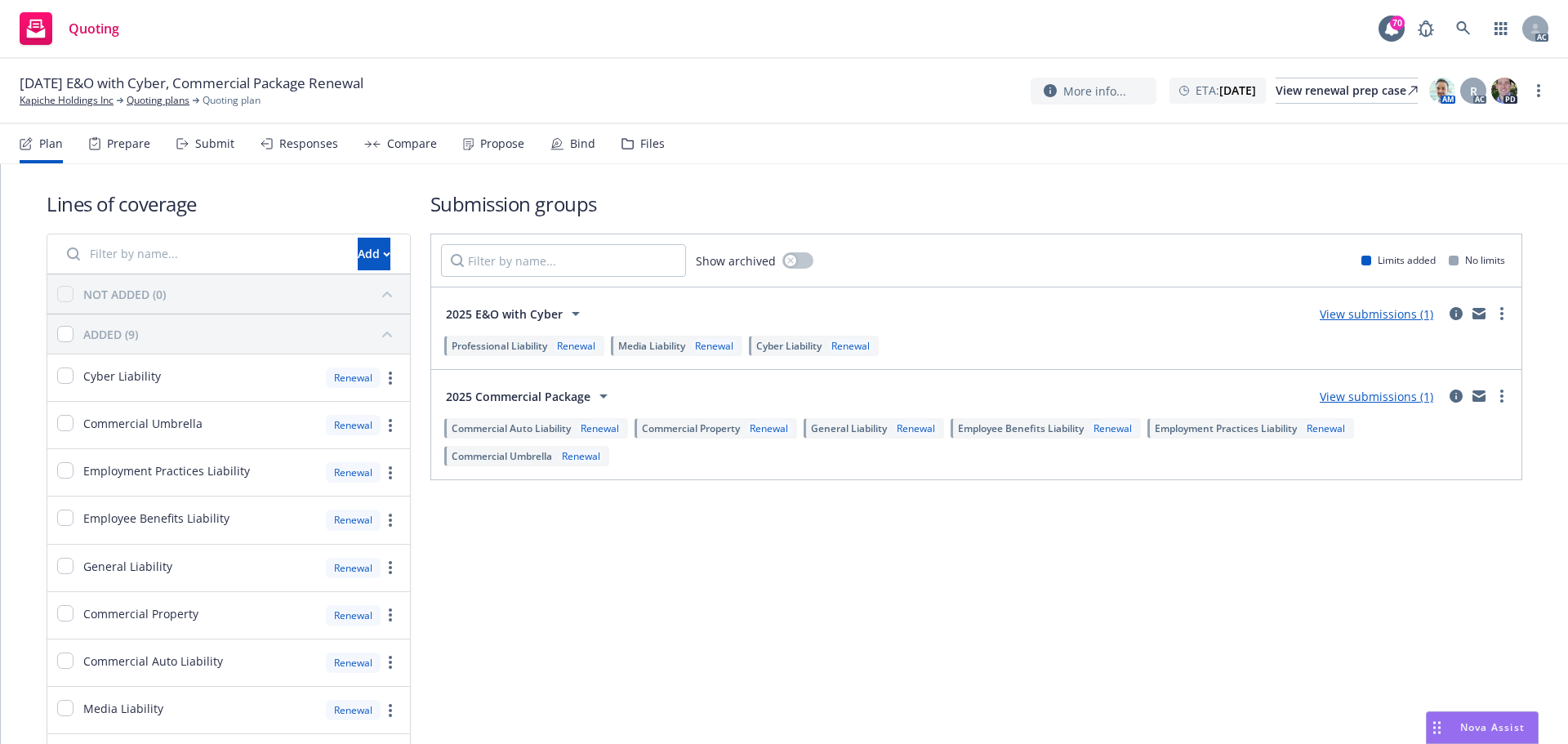
click at [204, 146] on div "Submit" at bounding box center [215, 143] width 39 height 13
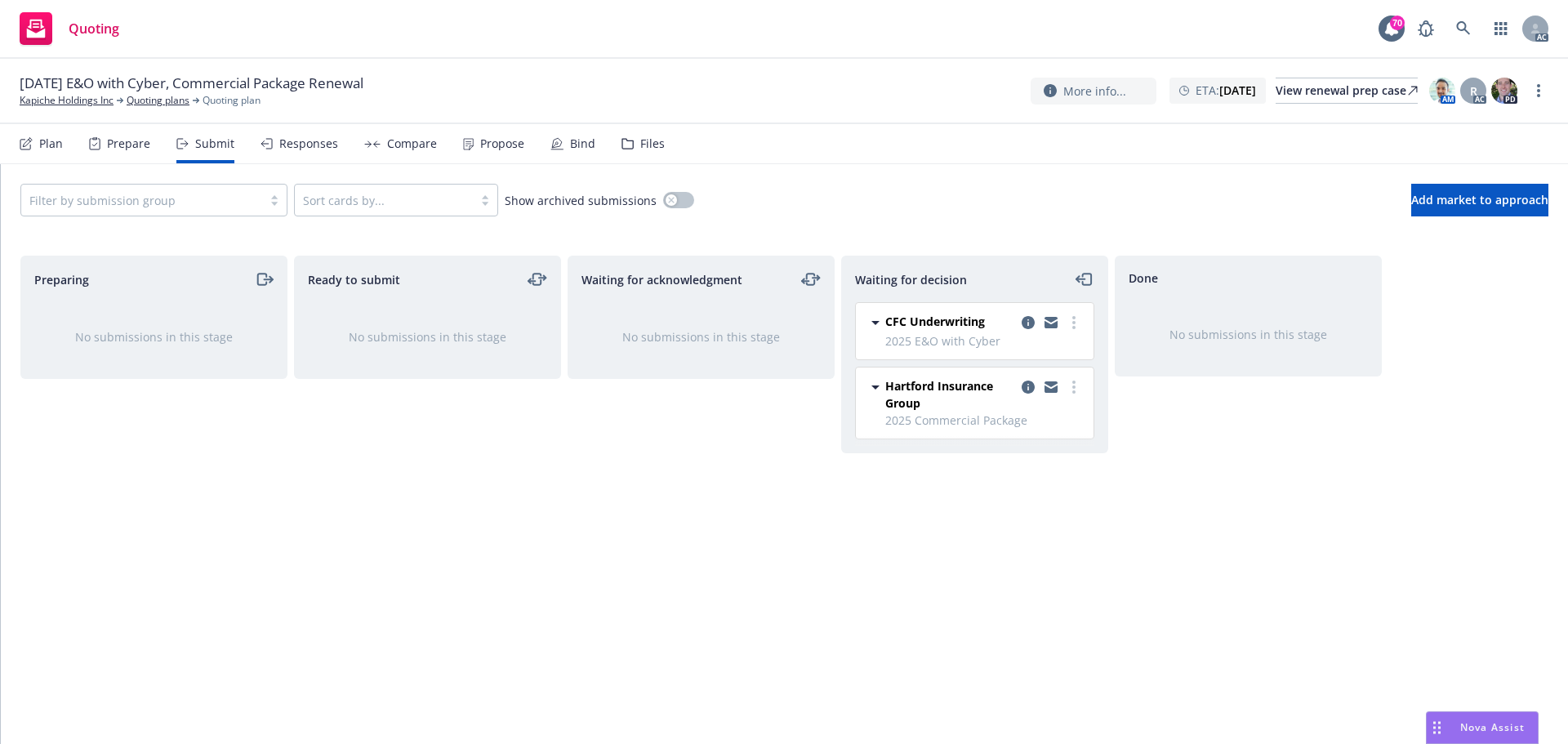
click at [719, 515] on div "Waiting for acknowledgment No submissions in this stage" at bounding box center [701, 483] width 267 height 454
